Goal: Task Accomplishment & Management: Manage account settings

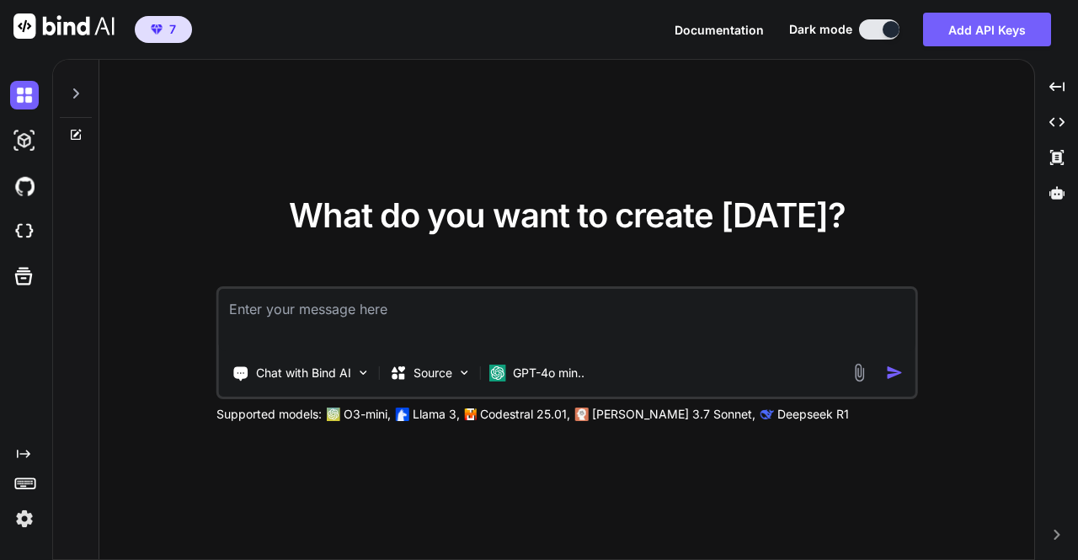
click at [24, 515] on img at bounding box center [24, 519] width 29 height 29
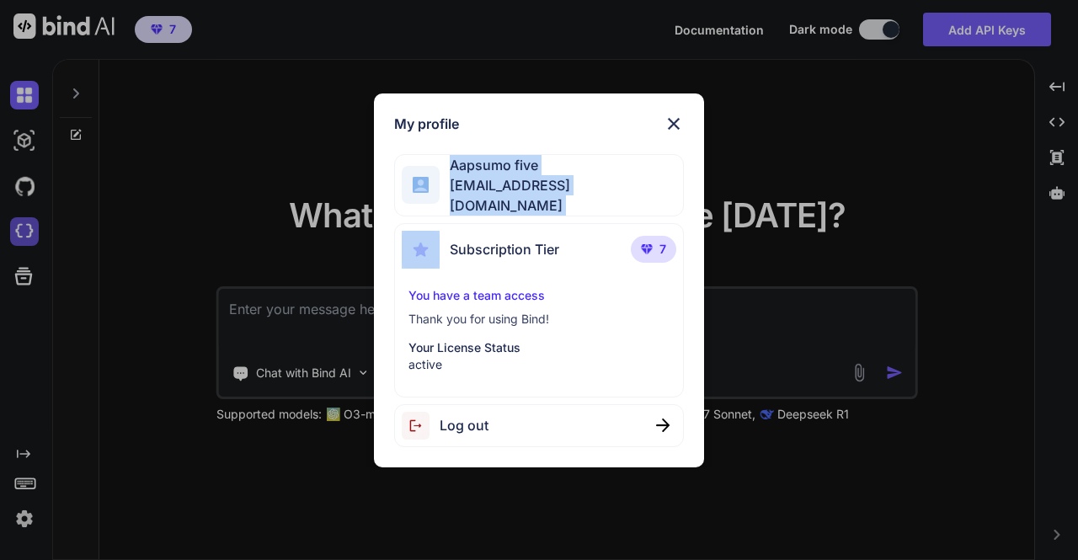
drag, startPoint x: 239, startPoint y: 156, endPoint x: 26, endPoint y: 230, distance: 225.7
click at [26, 230] on div "My profile Aapsumo five appsumo_5@yopmail.com Subscription Tier 7 You have a te…" at bounding box center [539, 280] width 1078 height 560
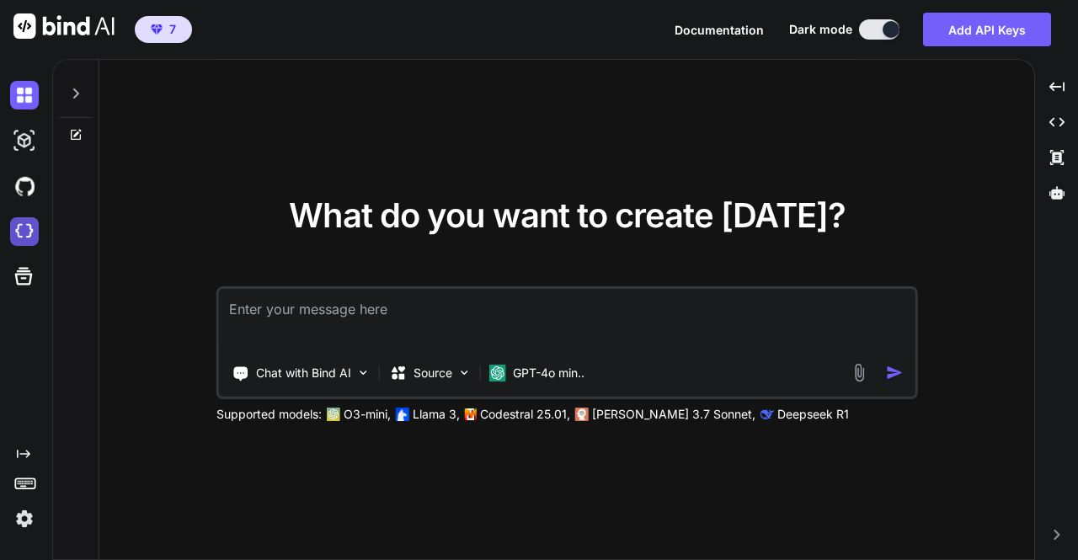
click at [26, 230] on img at bounding box center [24, 231] width 29 height 29
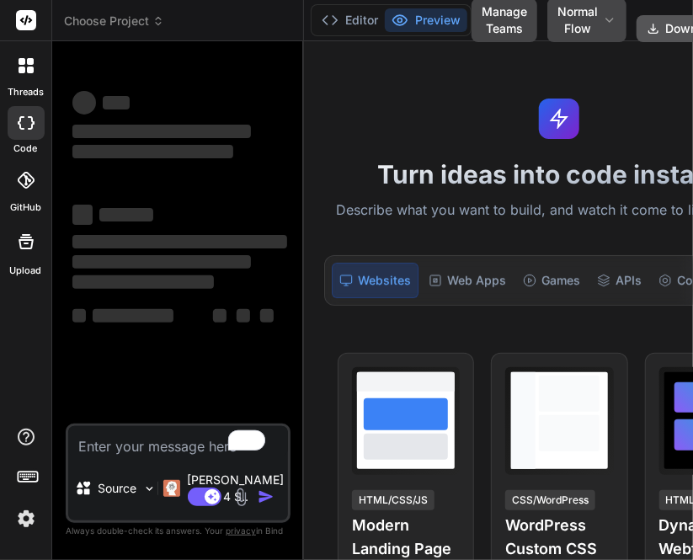
type textarea "x"
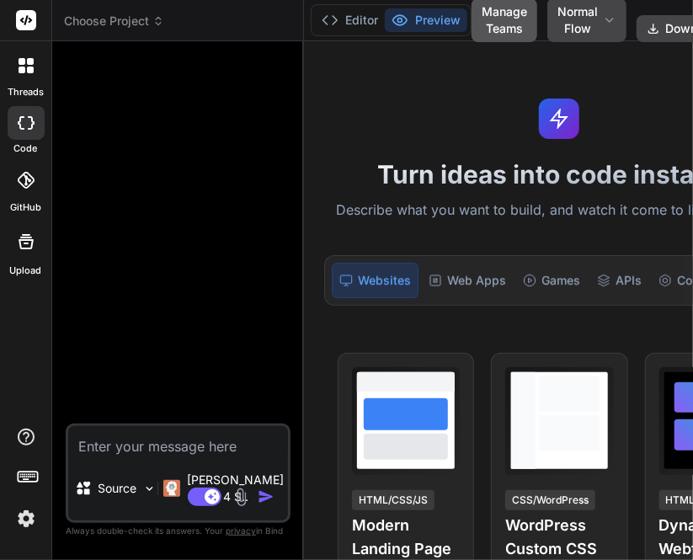
click at [485, 19] on button "Manage Teams" at bounding box center [505, 20] width 66 height 44
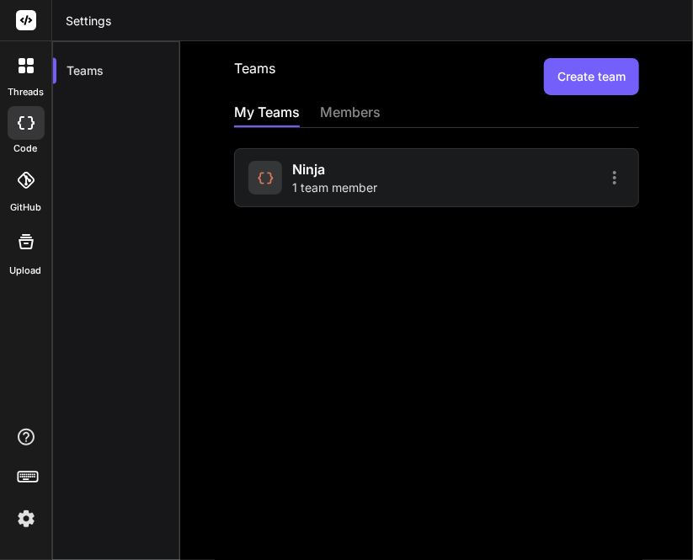
click at [329, 179] on span "1 team member" at bounding box center [334, 187] width 85 height 17
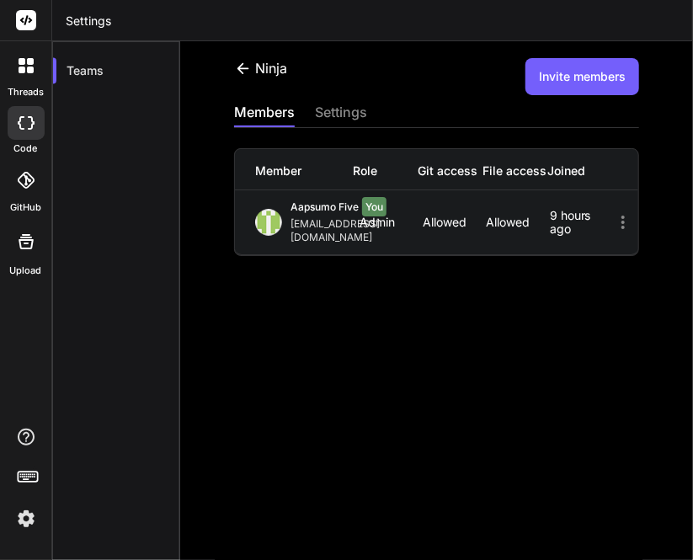
click at [583, 73] on button "Invite members" at bounding box center [583, 76] width 114 height 37
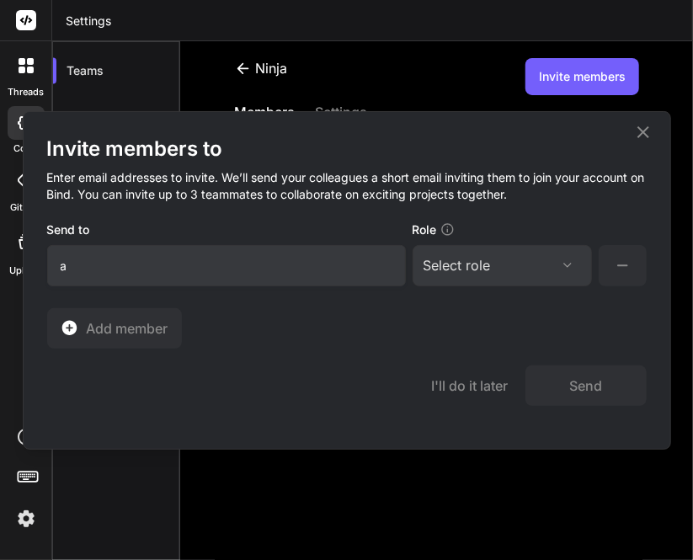
click at [219, 259] on input "a" at bounding box center [226, 265] width 359 height 41
type input "app30@yopmail.com"
click at [465, 276] on div "Select role Assign Role Admin Collaborator Member" at bounding box center [502, 265] width 179 height 41
click at [476, 272] on div "Select role" at bounding box center [457, 265] width 67 height 20
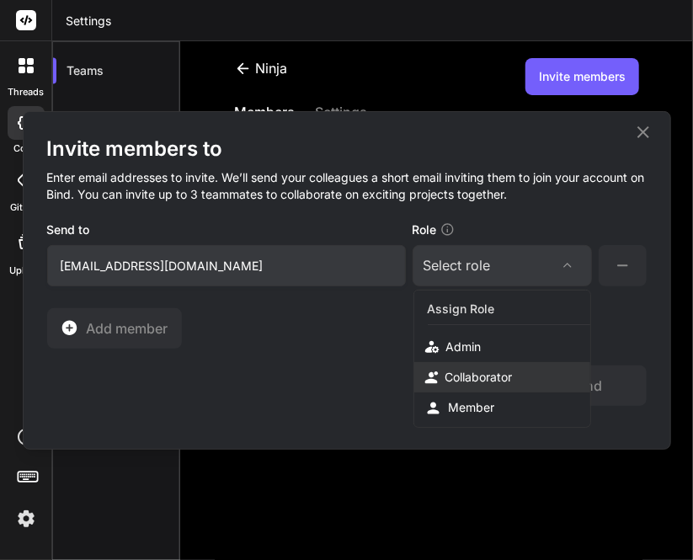
click at [470, 375] on div "Collaborator" at bounding box center [479, 377] width 67 height 17
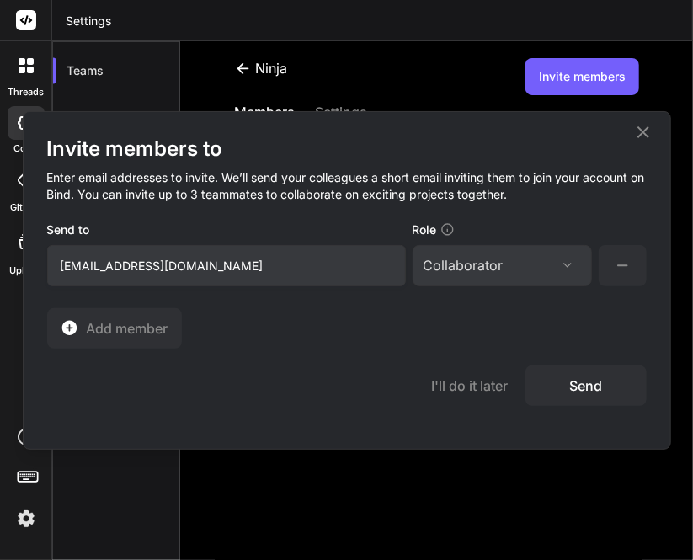
click at [588, 378] on button "Send" at bounding box center [586, 386] width 121 height 40
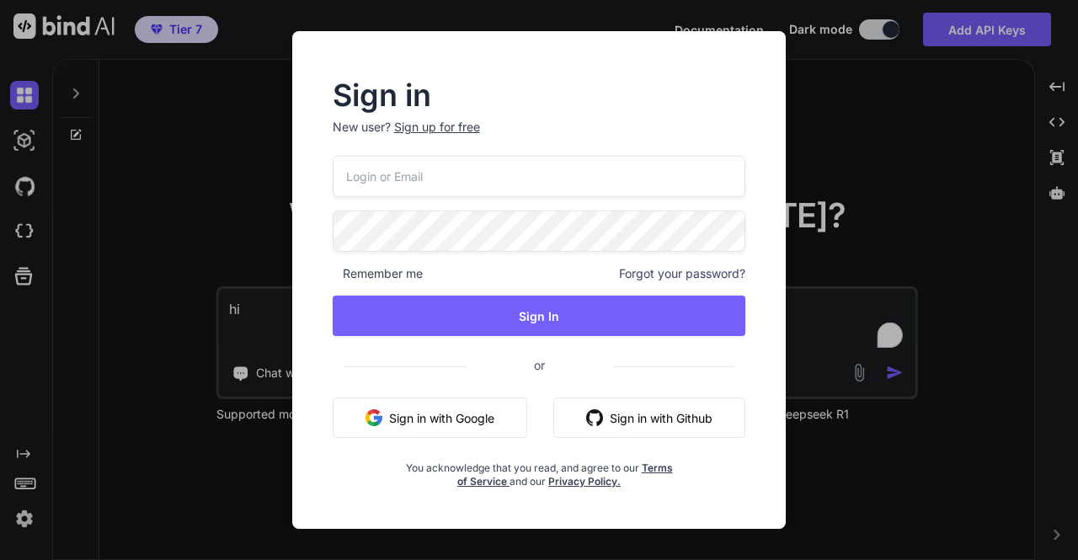
type textarea "x"
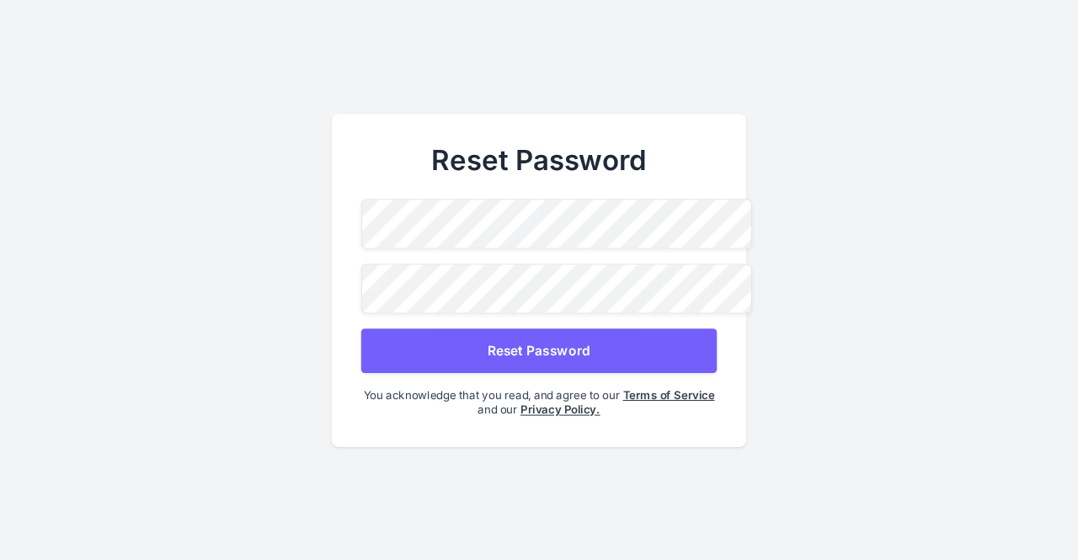
click at [538, 350] on button "Reset Password" at bounding box center [539, 351] width 356 height 45
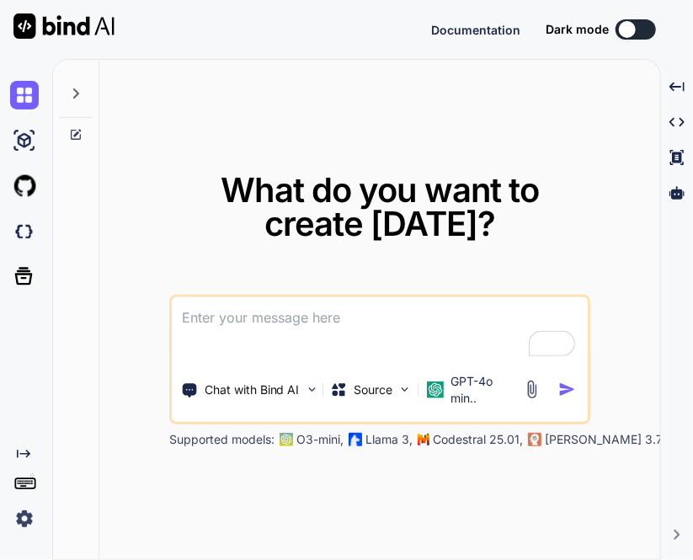
type textarea "x"
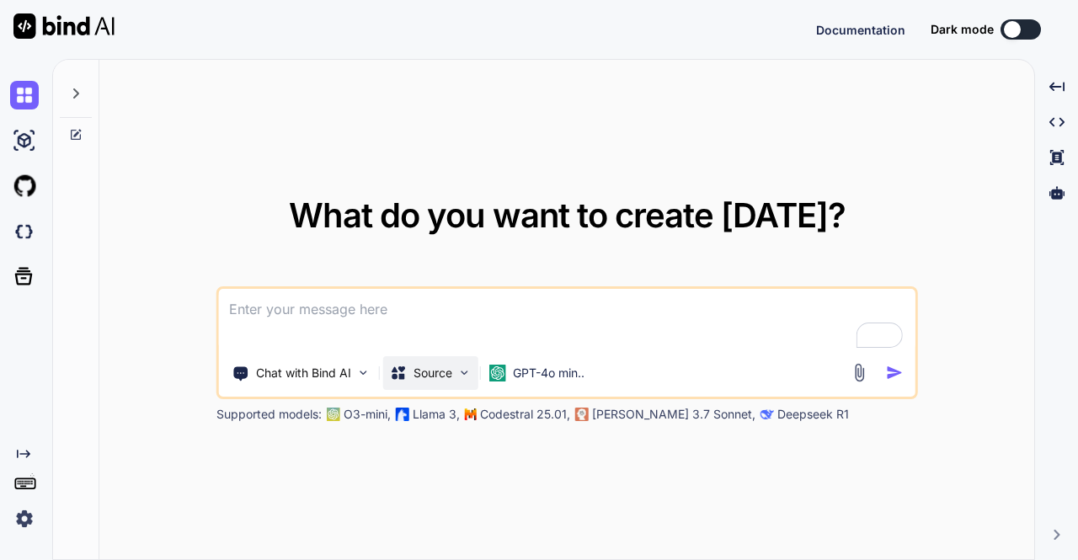
click at [423, 372] on p "Source" at bounding box center [433, 373] width 39 height 17
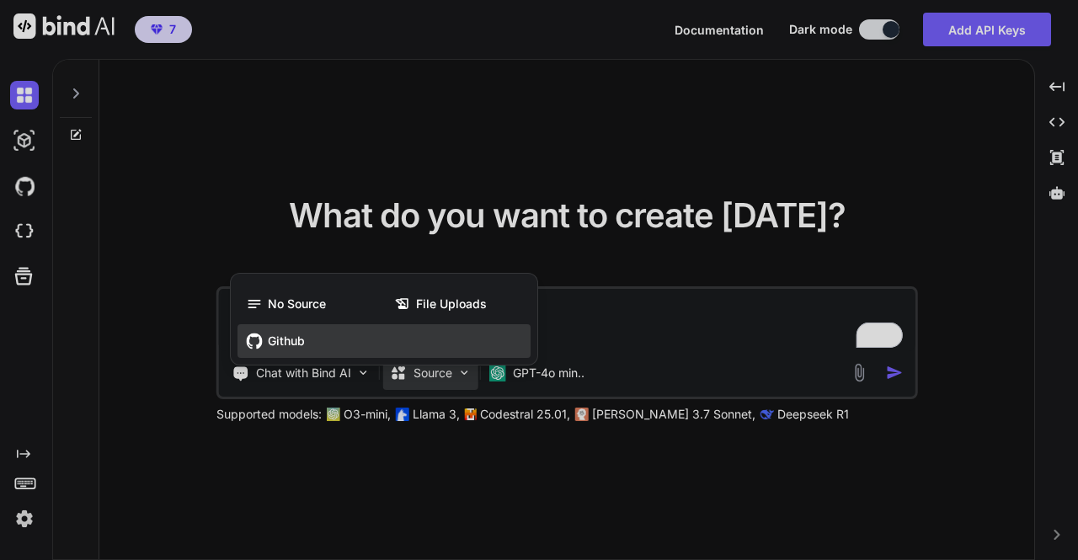
click at [302, 352] on div "Github" at bounding box center [384, 341] width 293 height 34
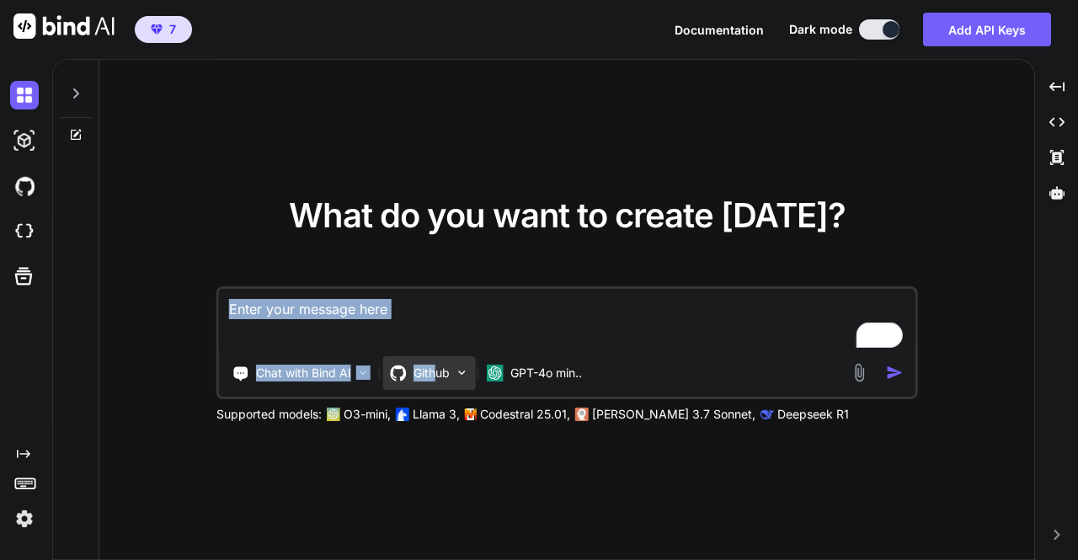
drag, startPoint x: 438, startPoint y: 355, endPoint x: 440, endPoint y: 375, distance: 20.3
click at [440, 375] on div "Chat with Bind AI Github GPT-4o min.." at bounding box center [568, 342] width 702 height 113
click at [440, 375] on p "Github" at bounding box center [432, 373] width 36 height 17
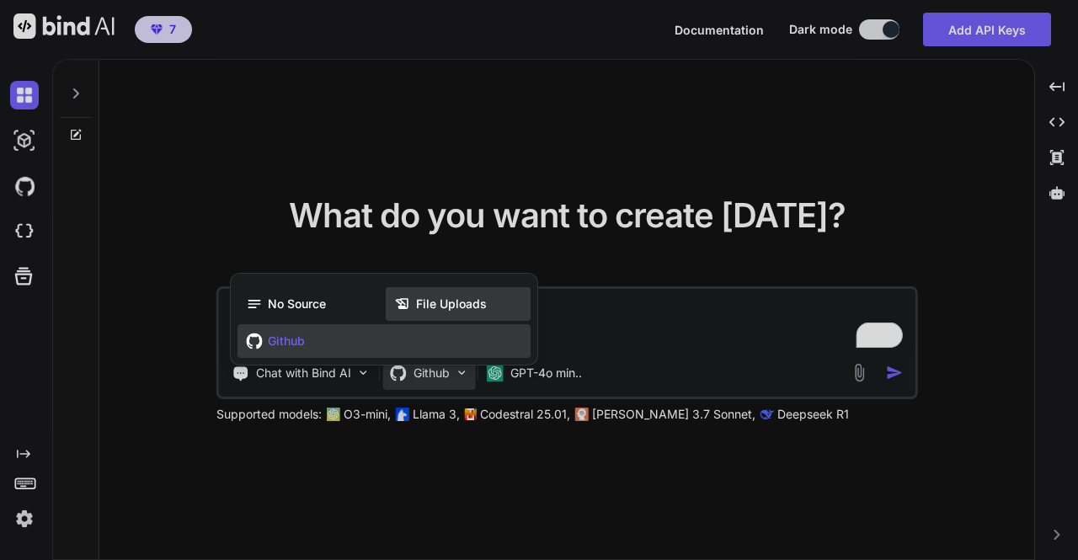
click at [462, 309] on span "File Uploads" at bounding box center [451, 304] width 71 height 17
type textarea "x"
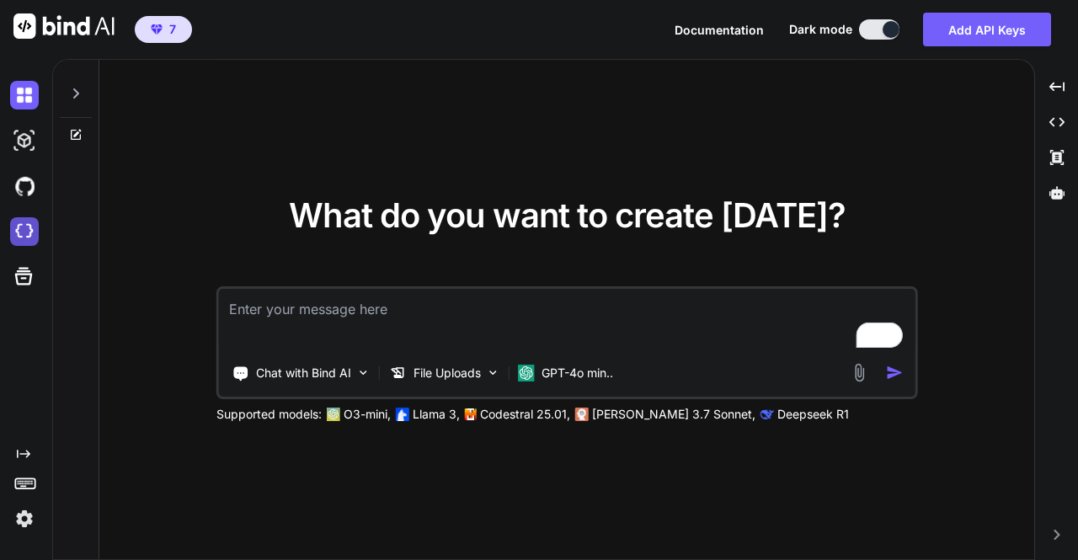
click at [29, 237] on img at bounding box center [24, 231] width 29 height 29
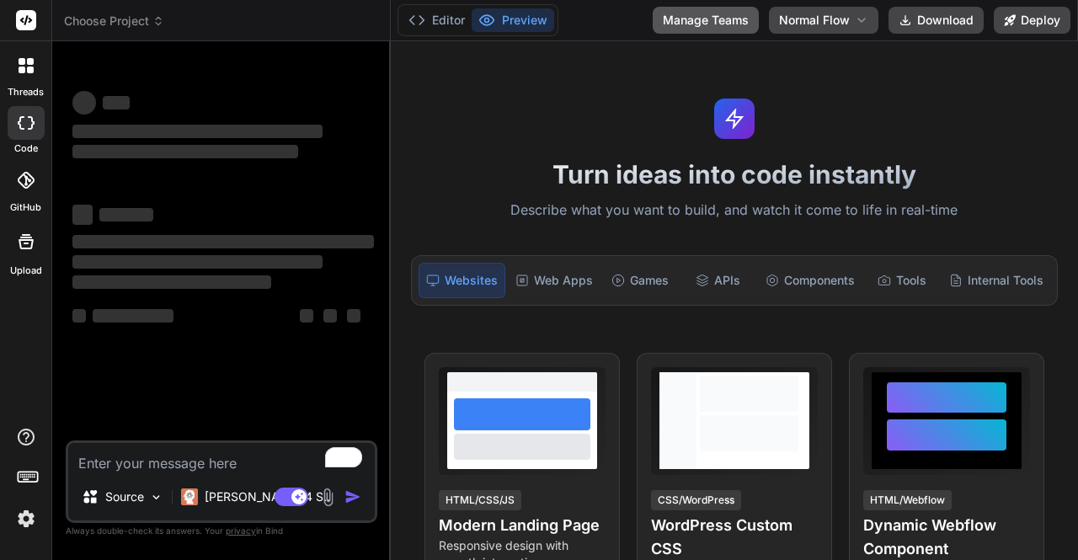
type textarea "x"
click at [725, 24] on button "Manage Teams" at bounding box center [706, 20] width 106 height 27
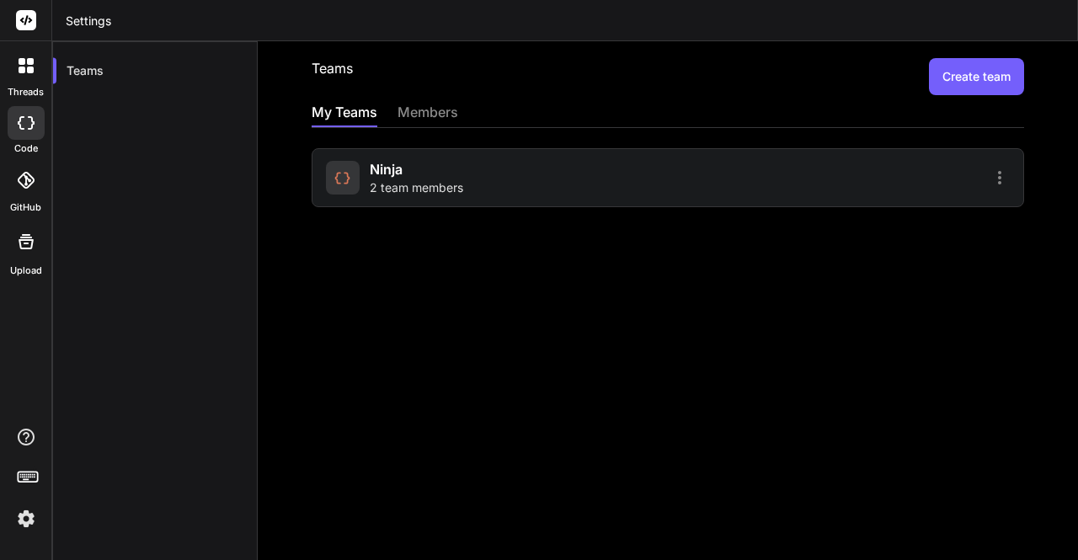
click at [408, 180] on span "2 team members" at bounding box center [417, 187] width 94 height 17
